Goal: Information Seeking & Learning: Learn about a topic

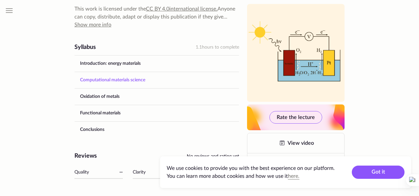
scroll to position [241, 0]
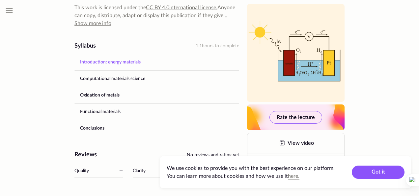
click at [145, 62] on link "Introduction: energy materials" at bounding box center [157, 62] width 164 height 16
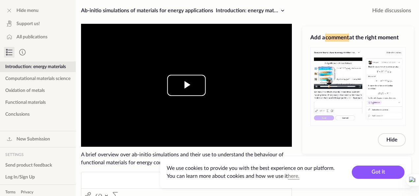
click at [187, 85] on span "Video Player" at bounding box center [187, 85] width 0 height 0
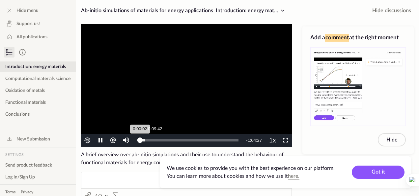
click at [155, 136] on div "Loaded : 5.29% 0:09:42 0:00:02" at bounding box center [189, 140] width 105 height 13
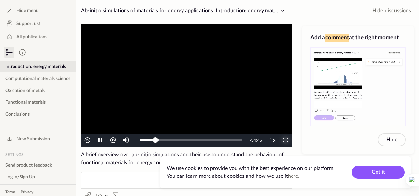
click at [286, 140] on span "Video Player" at bounding box center [286, 140] width 0 height 0
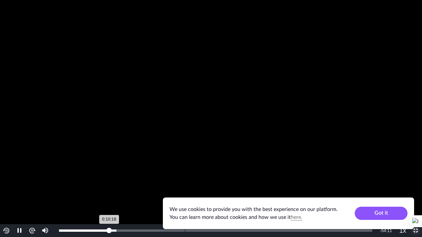
click at [185, 195] on div "Loaded : 18.28% 0:25:54 0:10:18" at bounding box center [216, 231] width 320 height 13
click at [324, 195] on div "0:54:26" at bounding box center [324, 231] width 0 height 2
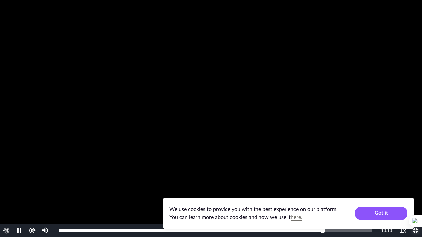
click at [416, 195] on span "Video Player" at bounding box center [416, 231] width 0 height 0
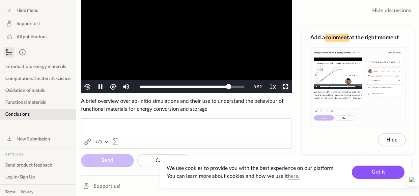
click at [286, 87] on span "Video Player" at bounding box center [286, 87] width 0 height 0
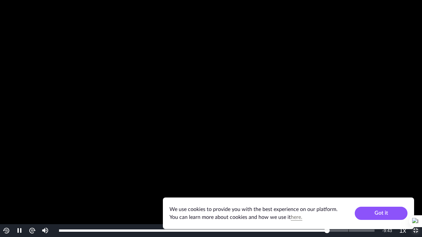
click at [349, 195] on div "Loaded : 84.29% 0:59:09 0:54:46" at bounding box center [217, 231] width 322 height 13
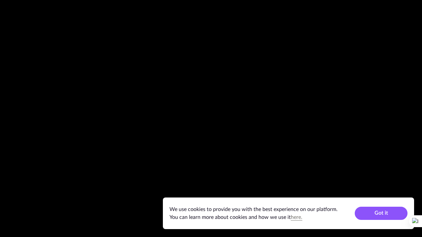
click at [409, 195] on button "Non-Fullscreen" at bounding box center [415, 231] width 13 height 13
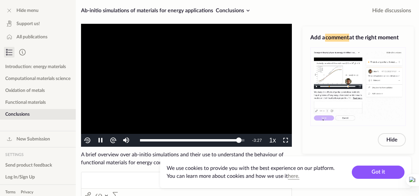
click at [225, 85] on video "To view this video please enable JavaScript, and consider upgrading to a web br…" at bounding box center [186, 85] width 211 height 123
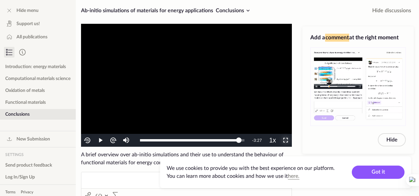
drag, startPoint x: 286, startPoint y: 142, endPoint x: 286, endPoint y: 171, distance: 28.7
click at [286, 140] on span "Video Player" at bounding box center [286, 140] width 0 height 0
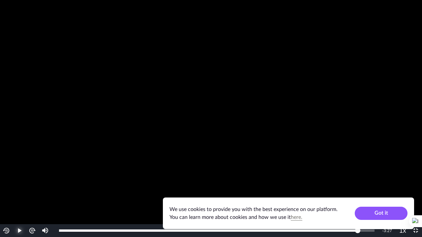
click at [19, 195] on span "Video Player" at bounding box center [19, 231] width 0 height 0
click at [13, 195] on button "Pause" at bounding box center [19, 231] width 13 height 13
click at [13, 195] on button "Play" at bounding box center [19, 231] width 13 height 13
click at [416, 195] on span "Video Player" at bounding box center [416, 231] width 0 height 0
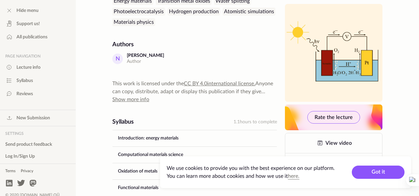
scroll to position [241, 0]
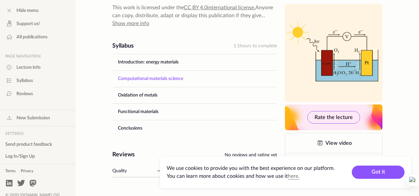
click at [135, 79] on link "Computational materials science" at bounding box center [195, 79] width 164 height 16
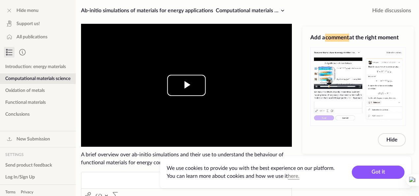
click at [187, 85] on span "Video Player" at bounding box center [187, 85] width 0 height 0
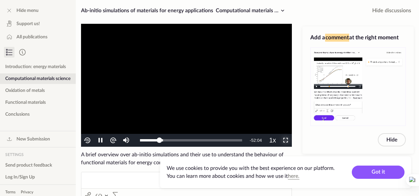
click at [286, 140] on span "Video Player" at bounding box center [286, 140] width 0 height 0
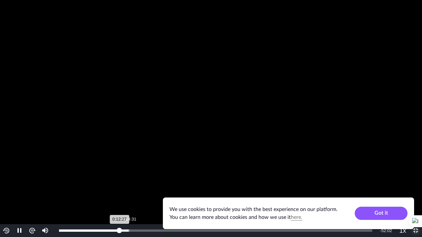
click at [128, 195] on div "Loaded : 22.55% 0:14:31 0:12:27" at bounding box center [216, 231] width 320 height 13
click at [178, 195] on div "Loaded : 24.32% 0:24:30 0:24:34" at bounding box center [216, 231] width 320 height 13
click at [310, 195] on div "Loaded : 38.16% 0:51:43 0:24:34" at bounding box center [216, 231] width 320 height 13
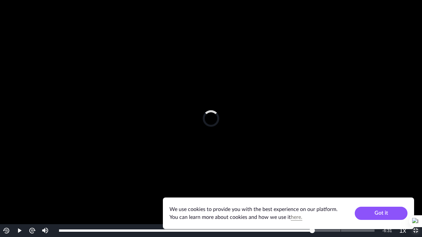
click at [341, 195] on div "0:57:58" at bounding box center [341, 231] width 0 height 2
click at [416, 195] on span "Video Player" at bounding box center [416, 231] width 0 height 0
